Goal: Find contact information: Find contact information

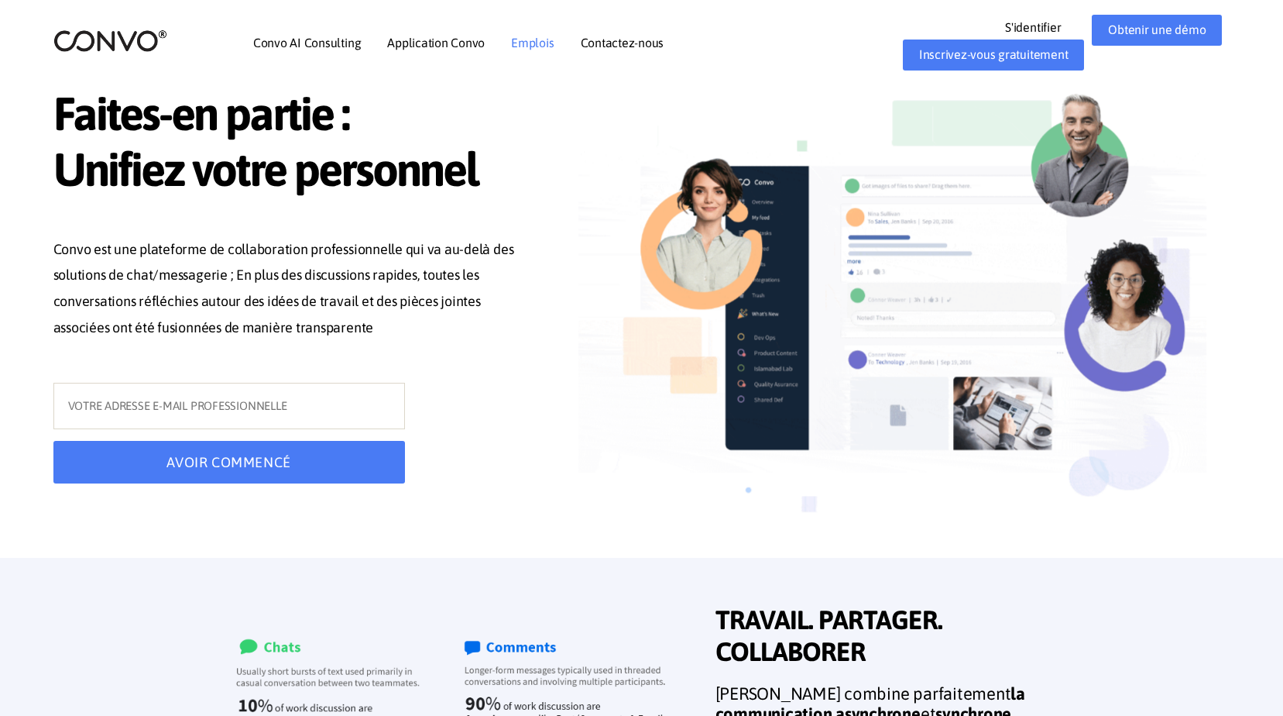
click at [528, 49] on link "Emplois" at bounding box center [532, 42] width 43 height 12
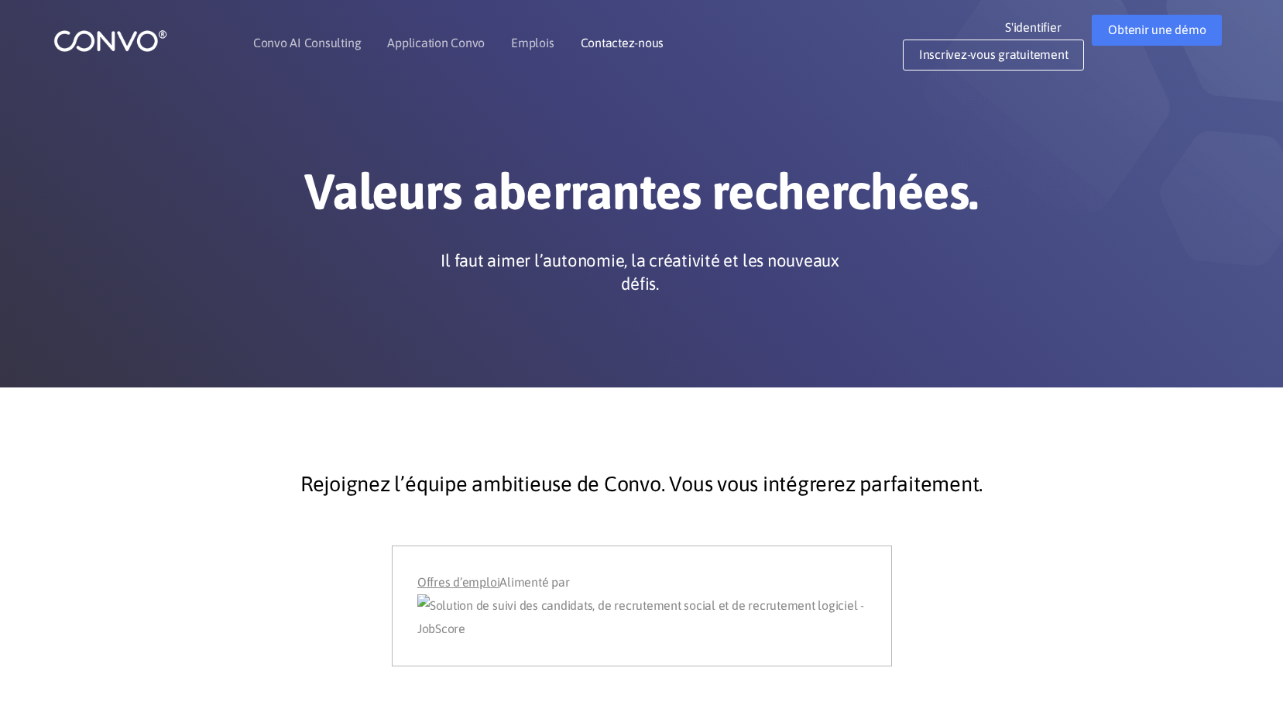
click at [627, 43] on link "Contactez-nous" at bounding box center [623, 42] width 84 height 12
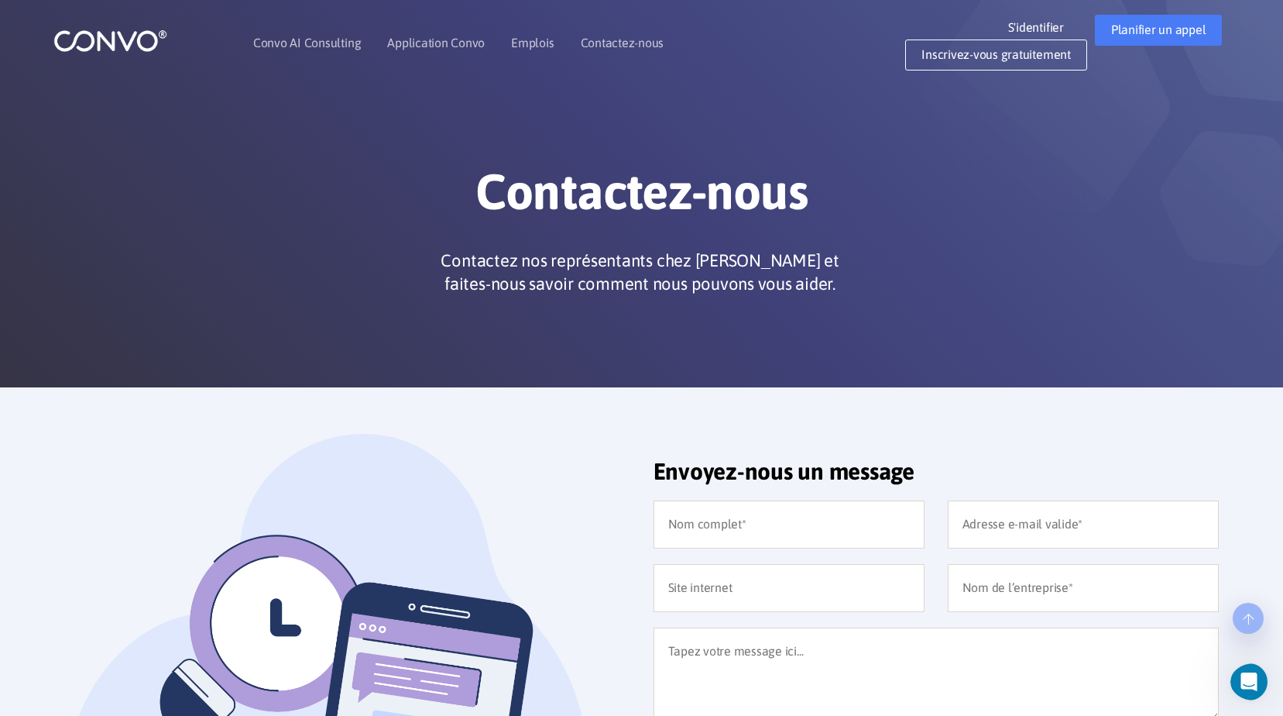
drag, startPoint x: 409, startPoint y: 641, endPoint x: 455, endPoint y: 249, distance: 393.8
